Goal: Share content

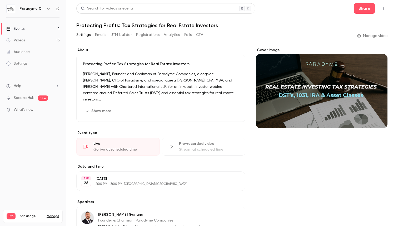
click at [20, 33] on link "Events 1" at bounding box center [33, 29] width 66 height 12
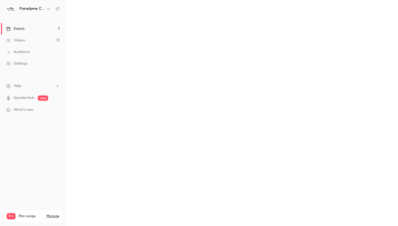
click at [17, 31] on div "Events" at bounding box center [15, 28] width 18 height 5
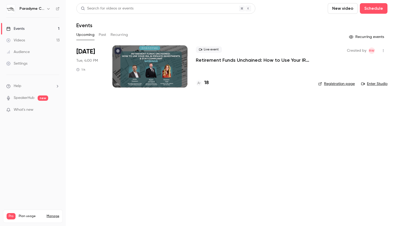
click at [152, 48] on div at bounding box center [150, 66] width 75 height 42
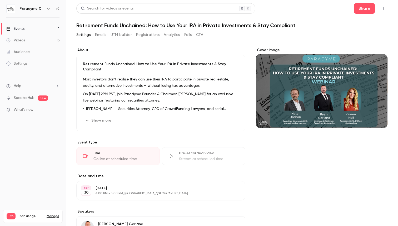
click at [36, 28] on link "Events 1" at bounding box center [33, 29] width 66 height 12
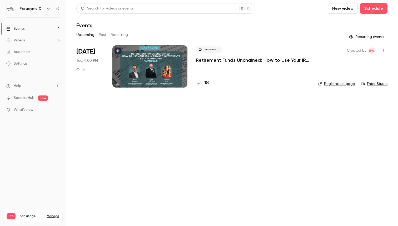
click at [157, 68] on div at bounding box center [150, 66] width 75 height 42
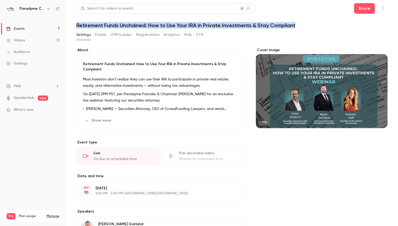
drag, startPoint x: 75, startPoint y: 26, endPoint x: 302, endPoint y: 26, distance: 226.6
click at [302, 26] on main "Search for videos or events Share Retirement Funds Unchained: How to Use Your I…" at bounding box center [232, 113] width 333 height 226
copy h1 "Retirement Funds Unchained: How to Use Your IRA in Private Investments & Stay C…"
click at [365, 5] on button "Share" at bounding box center [364, 8] width 21 height 11
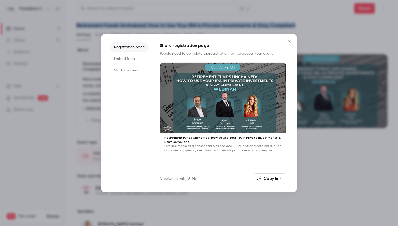
click at [263, 177] on button "Copy link" at bounding box center [270, 178] width 32 height 11
